Goal: Information Seeking & Learning: Find specific fact

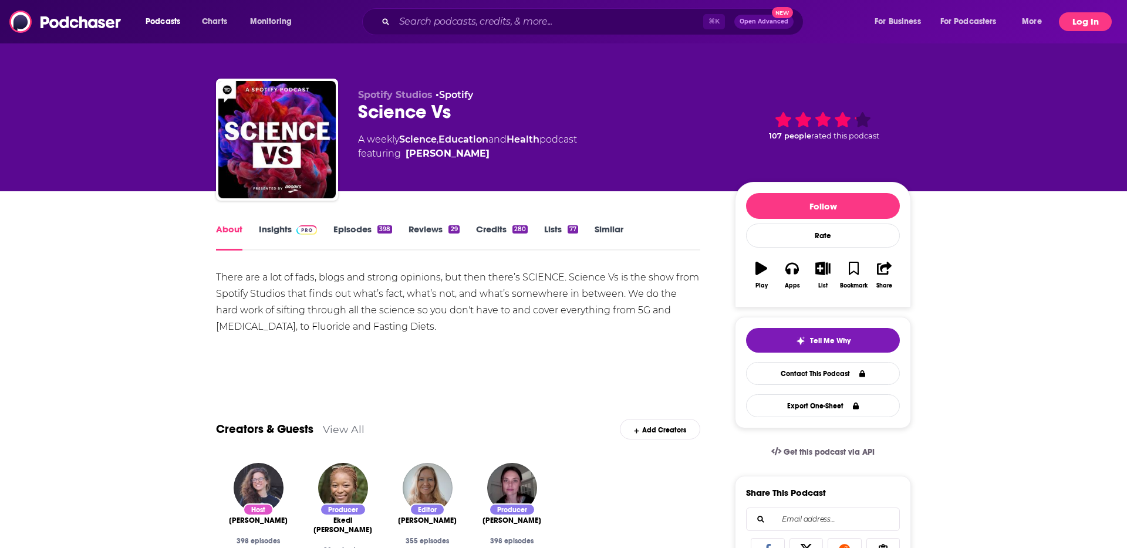
click at [1080, 22] on button "Log In" at bounding box center [1085, 21] width 53 height 19
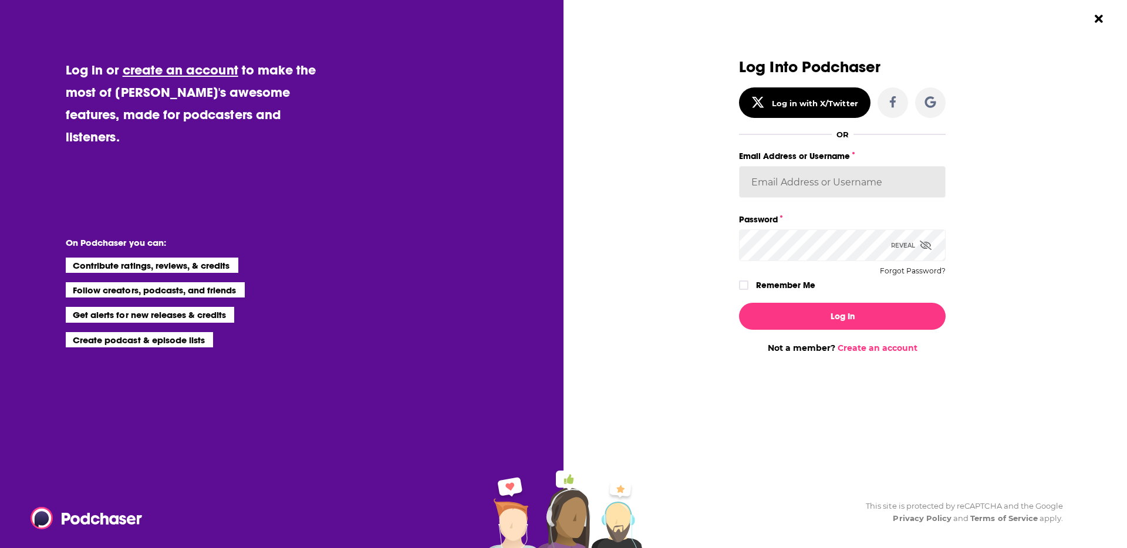
click at [772, 181] on input "Email Address or Username" at bounding box center [842, 182] width 207 height 32
type input "caseya"
click at [799, 191] on input "caseya" at bounding box center [842, 182] width 207 height 32
paste input "kkitamorn"
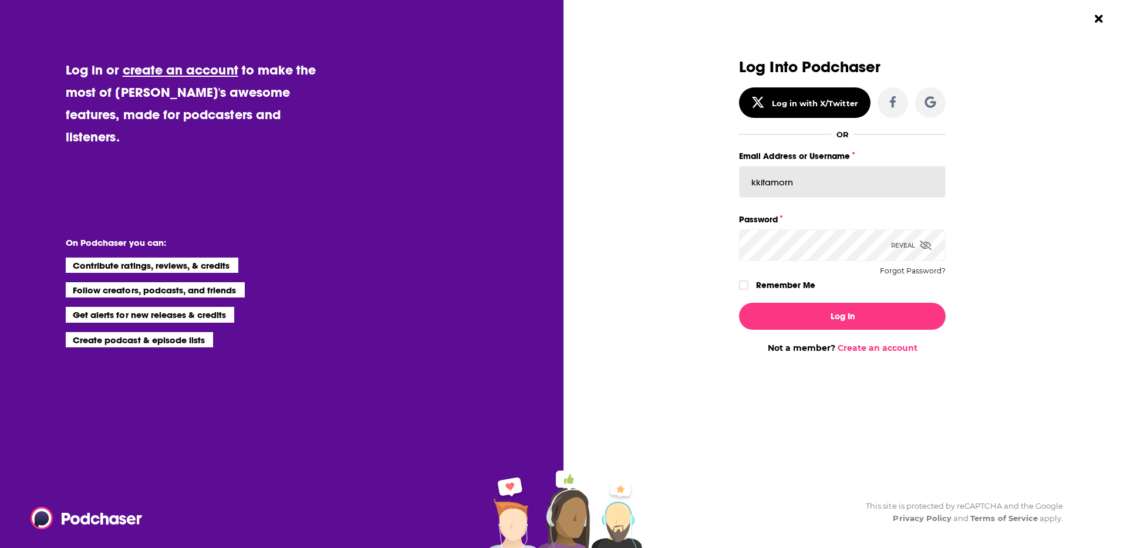
type input "kkitamorn"
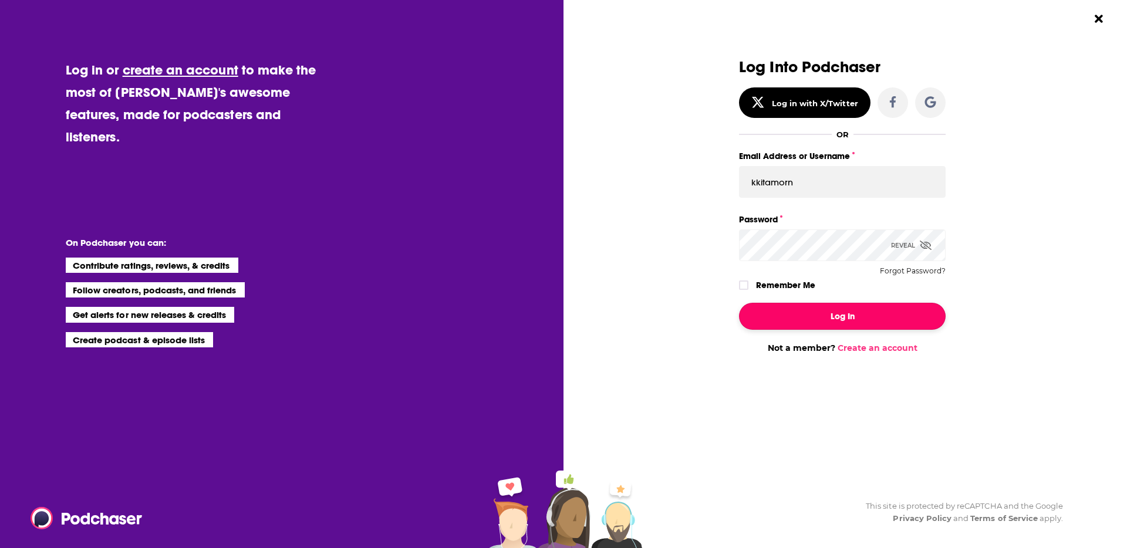
click at [804, 311] on button "Log In" at bounding box center [842, 316] width 207 height 27
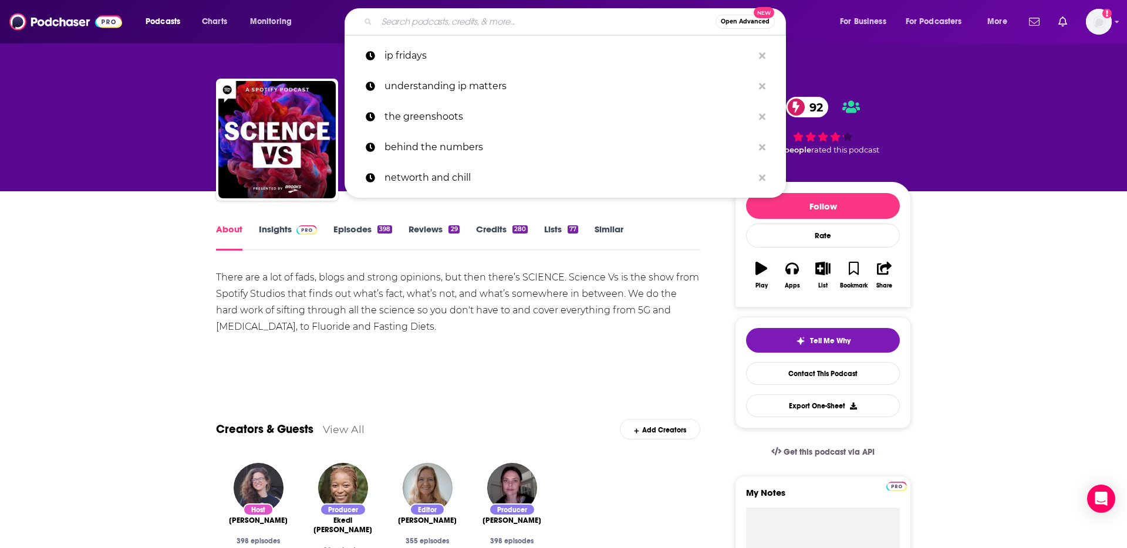
click at [394, 22] on input "Search podcasts, credits, & more..." at bounding box center [546, 21] width 339 height 19
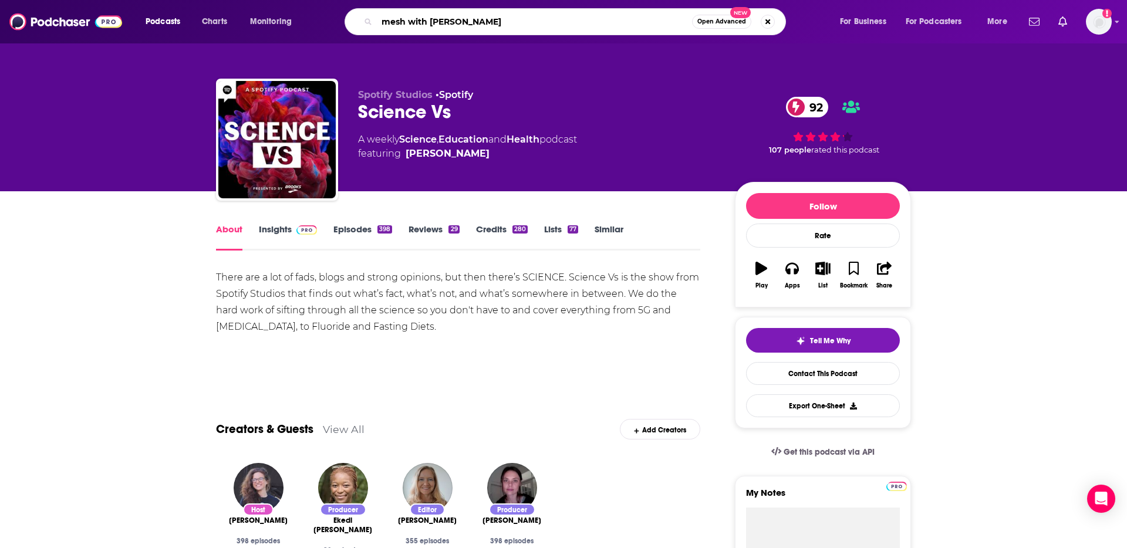
type input "mesh with dr. [PERSON_NAME]"
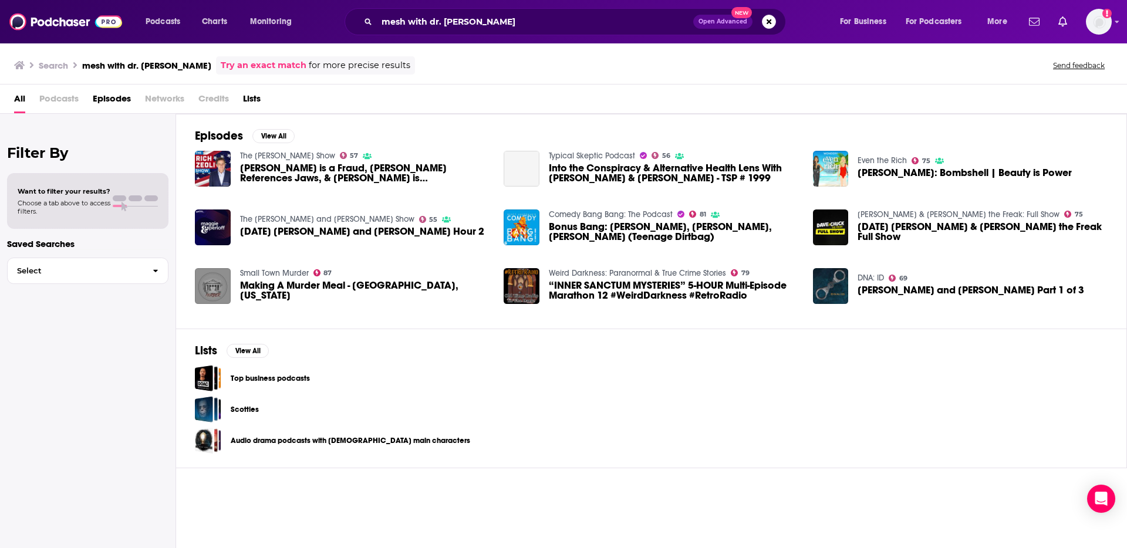
click at [69, 99] on span "Podcasts" at bounding box center [58, 101] width 39 height 24
click at [55, 98] on span "Podcasts" at bounding box center [58, 101] width 39 height 24
